Goal: Information Seeking & Learning: Learn about a topic

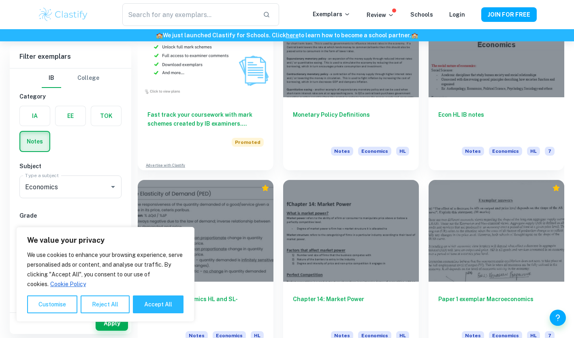
scroll to position [476, 0]
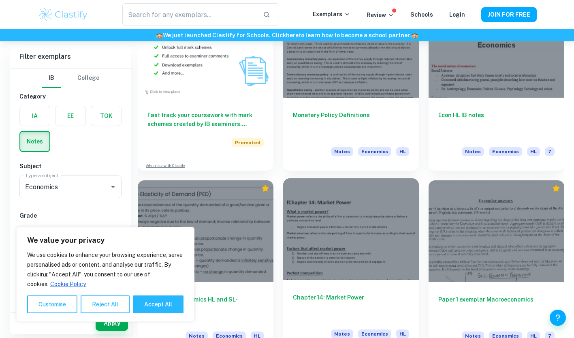
click at [343, 213] on div at bounding box center [351, 229] width 136 height 102
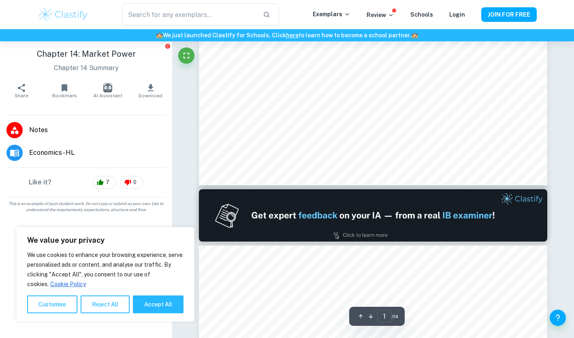
type input "2"
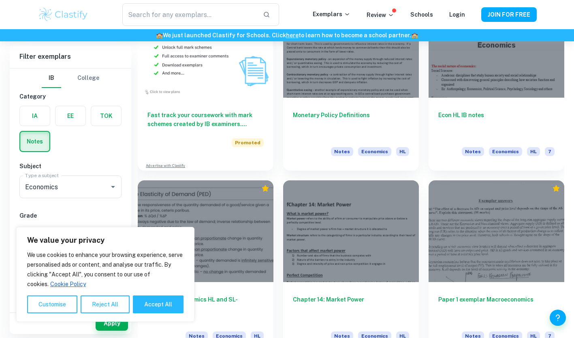
scroll to position [975, 0]
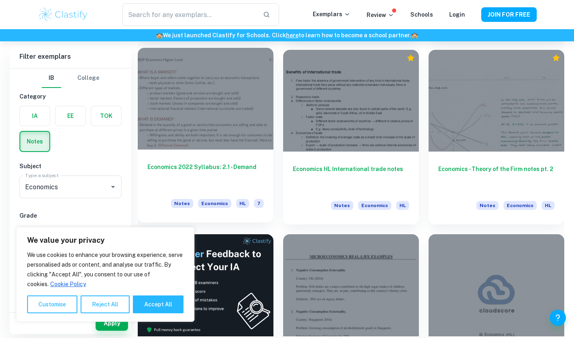
click at [217, 112] on div at bounding box center [206, 99] width 136 height 102
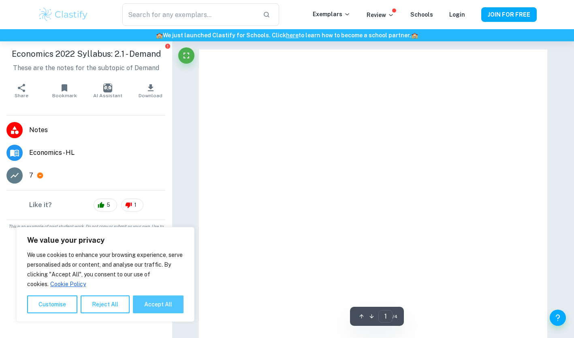
click at [150, 307] on button "Accept All" at bounding box center [158, 304] width 51 height 18
checkbox input "true"
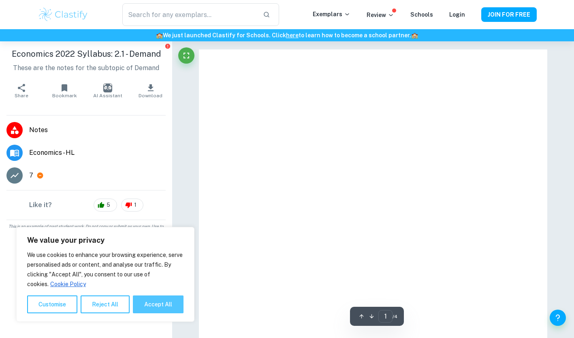
checkbox input "true"
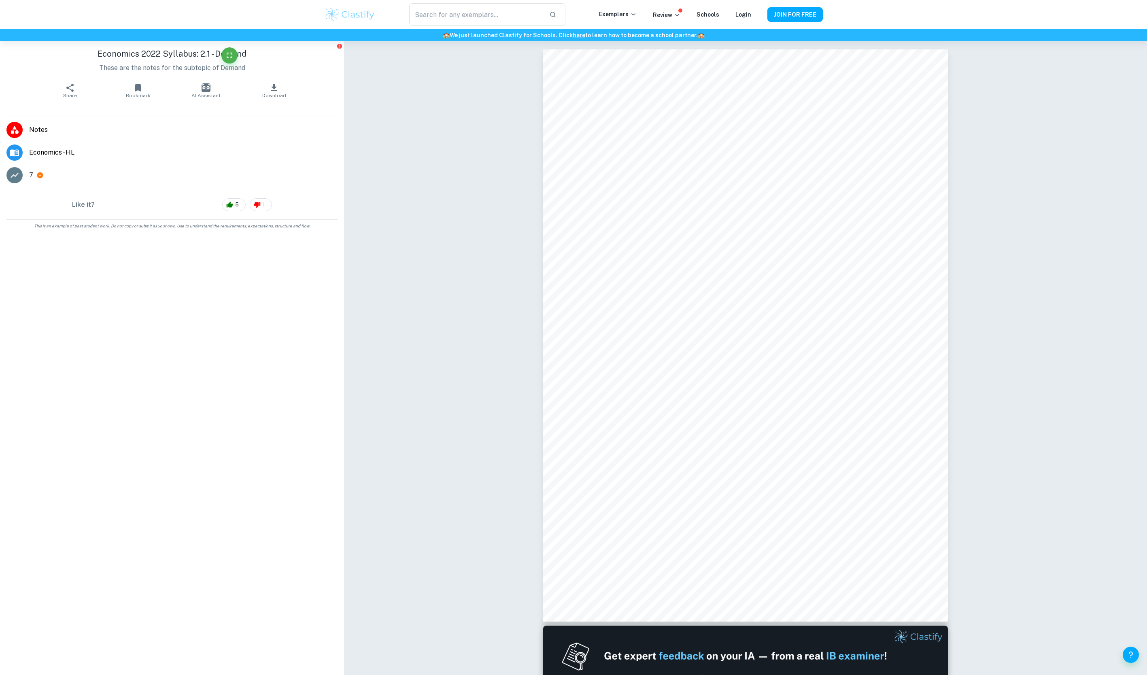
drag, startPoint x: 448, startPoint y: 2, endPoint x: 528, endPoint y: 430, distance: 434.4
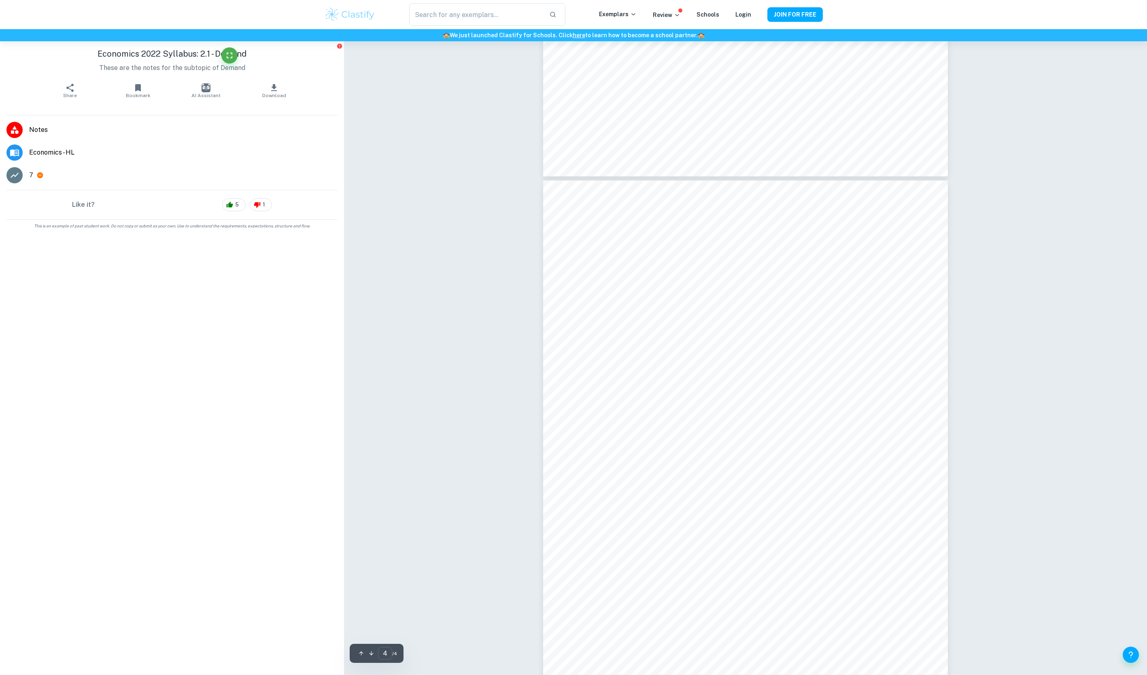
scroll to position [1735, 0]
type input "1"
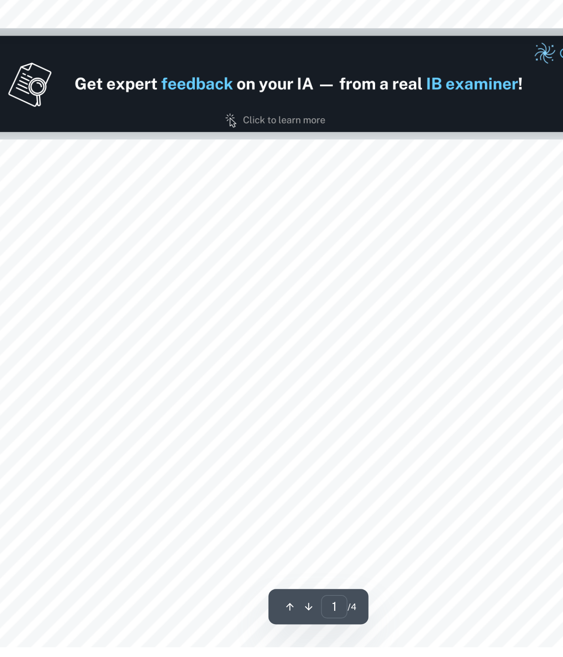
scroll to position [215, 0]
